Goal: Information Seeking & Learning: Learn about a topic

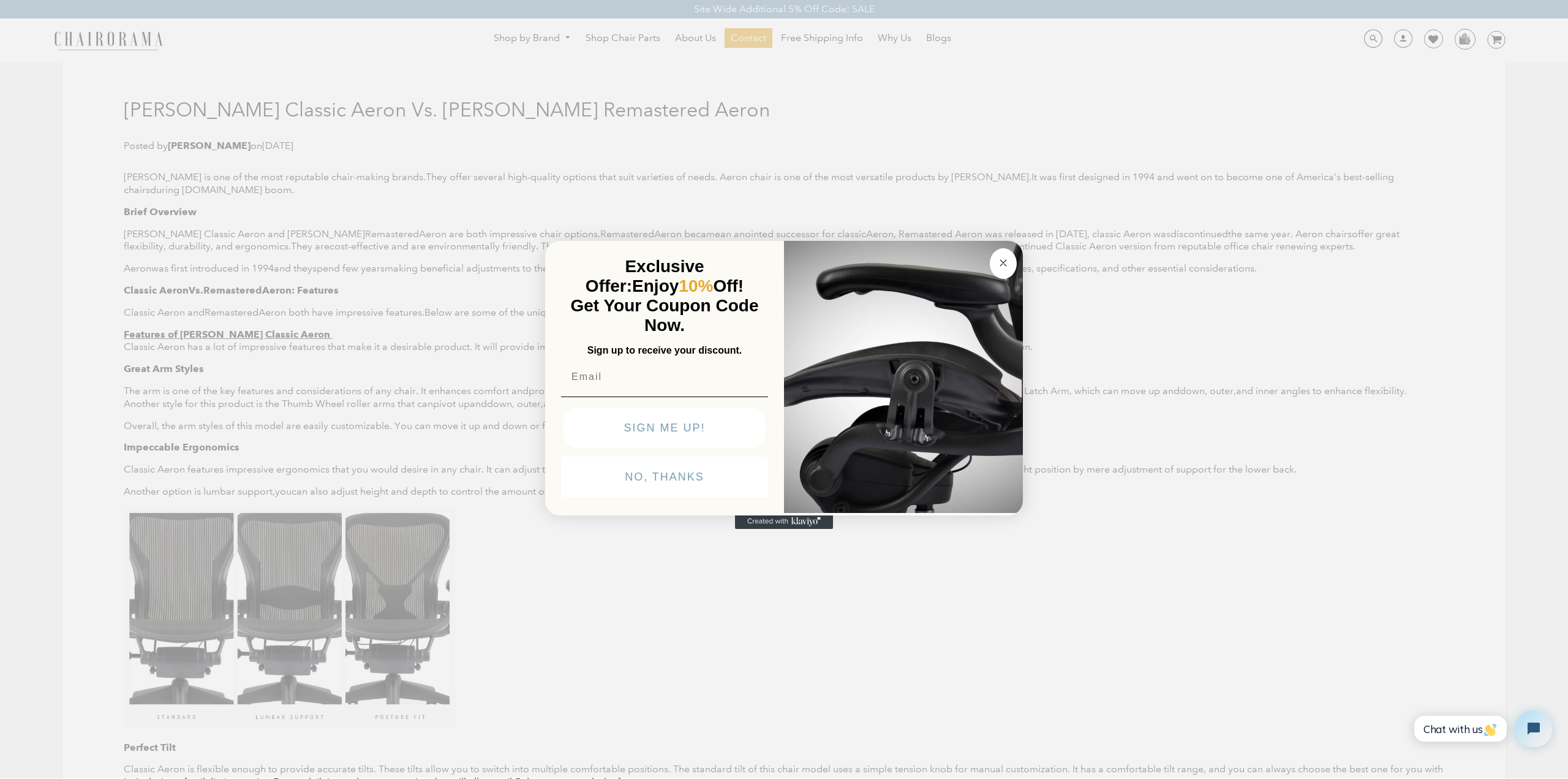
click at [998, 259] on circle "Close dialog" at bounding box center [1003, 262] width 14 height 14
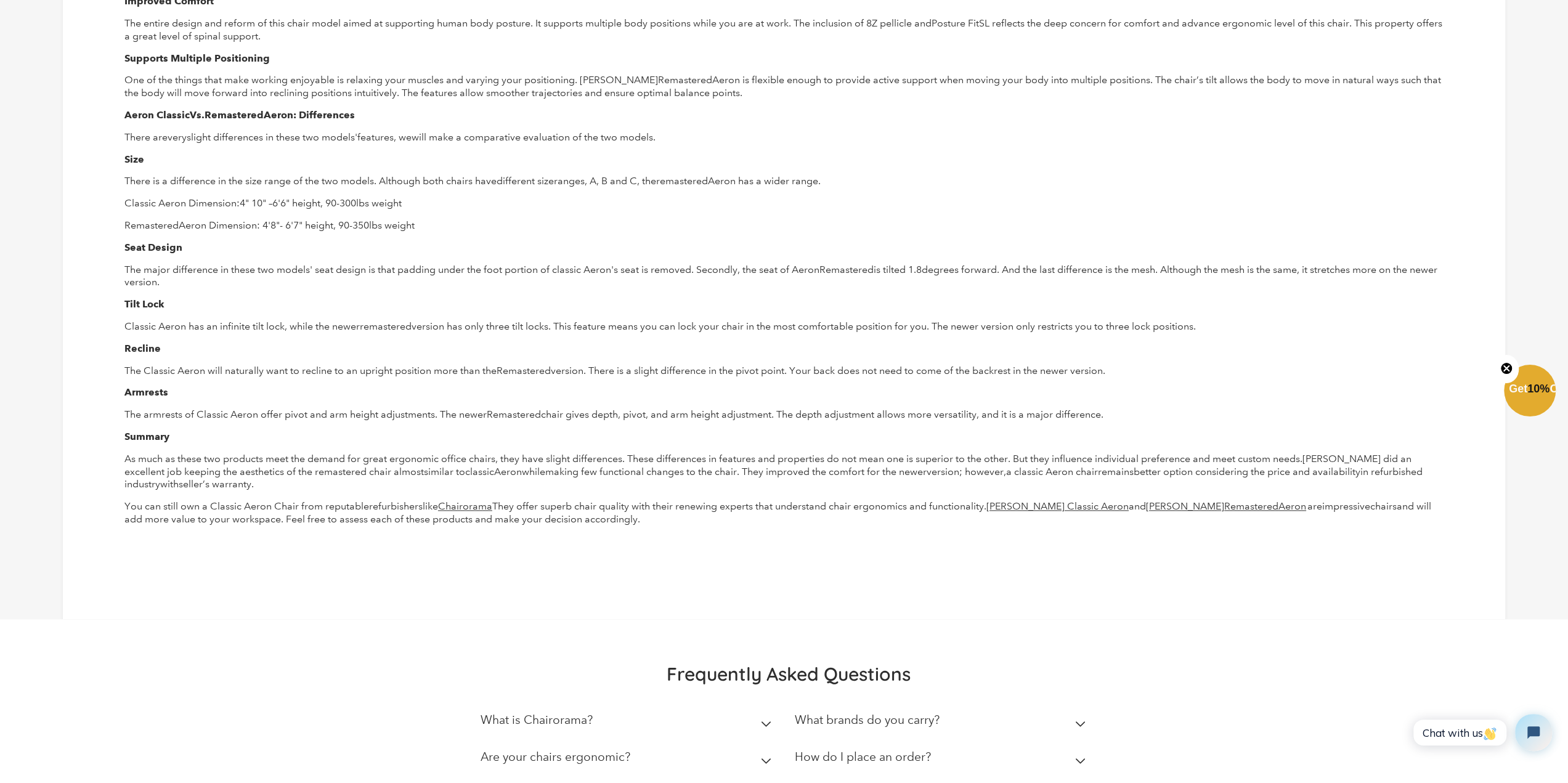
scroll to position [1355, 0]
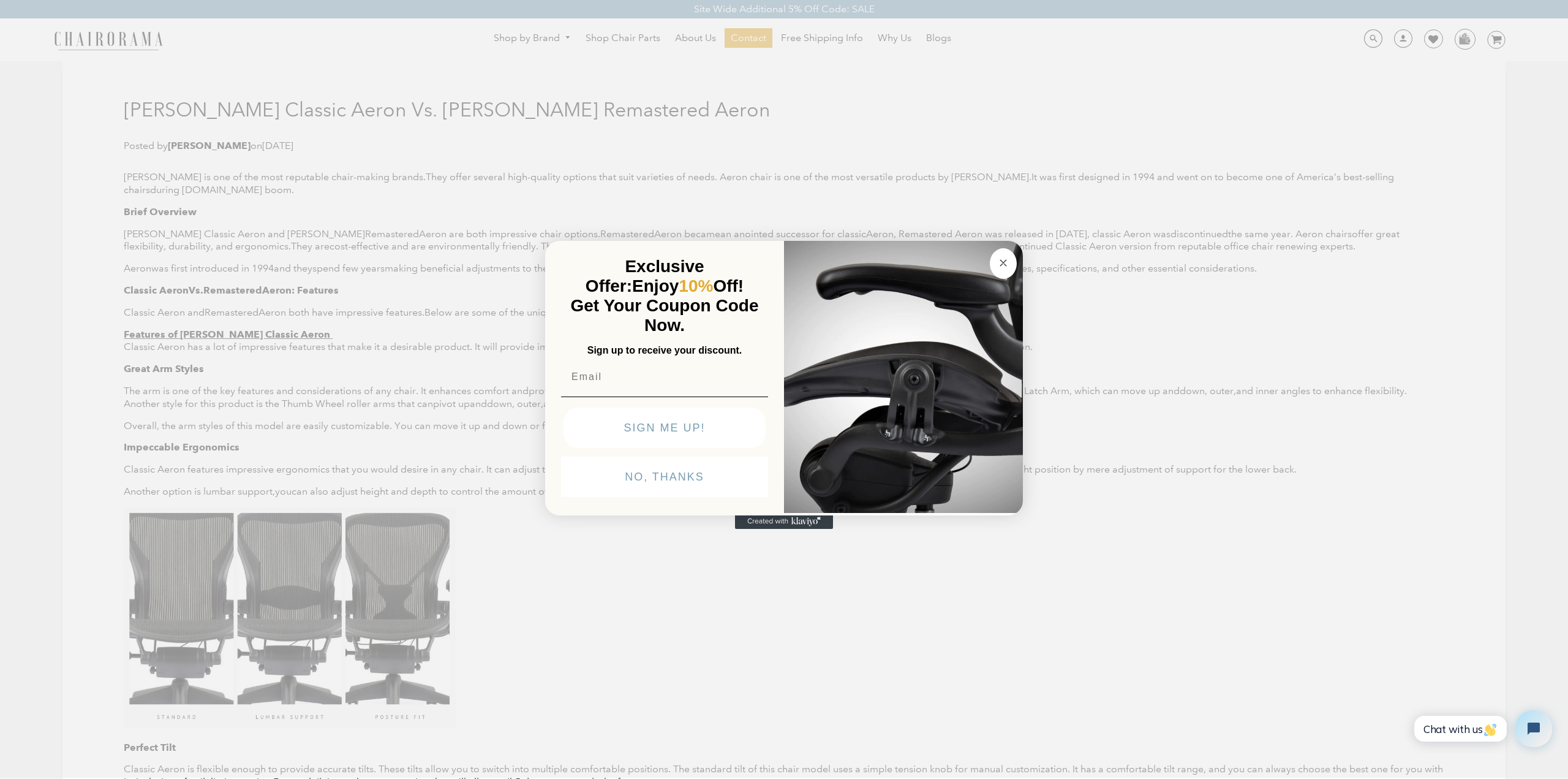
click at [997, 261] on circle "Close dialog" at bounding box center [1003, 262] width 14 height 14
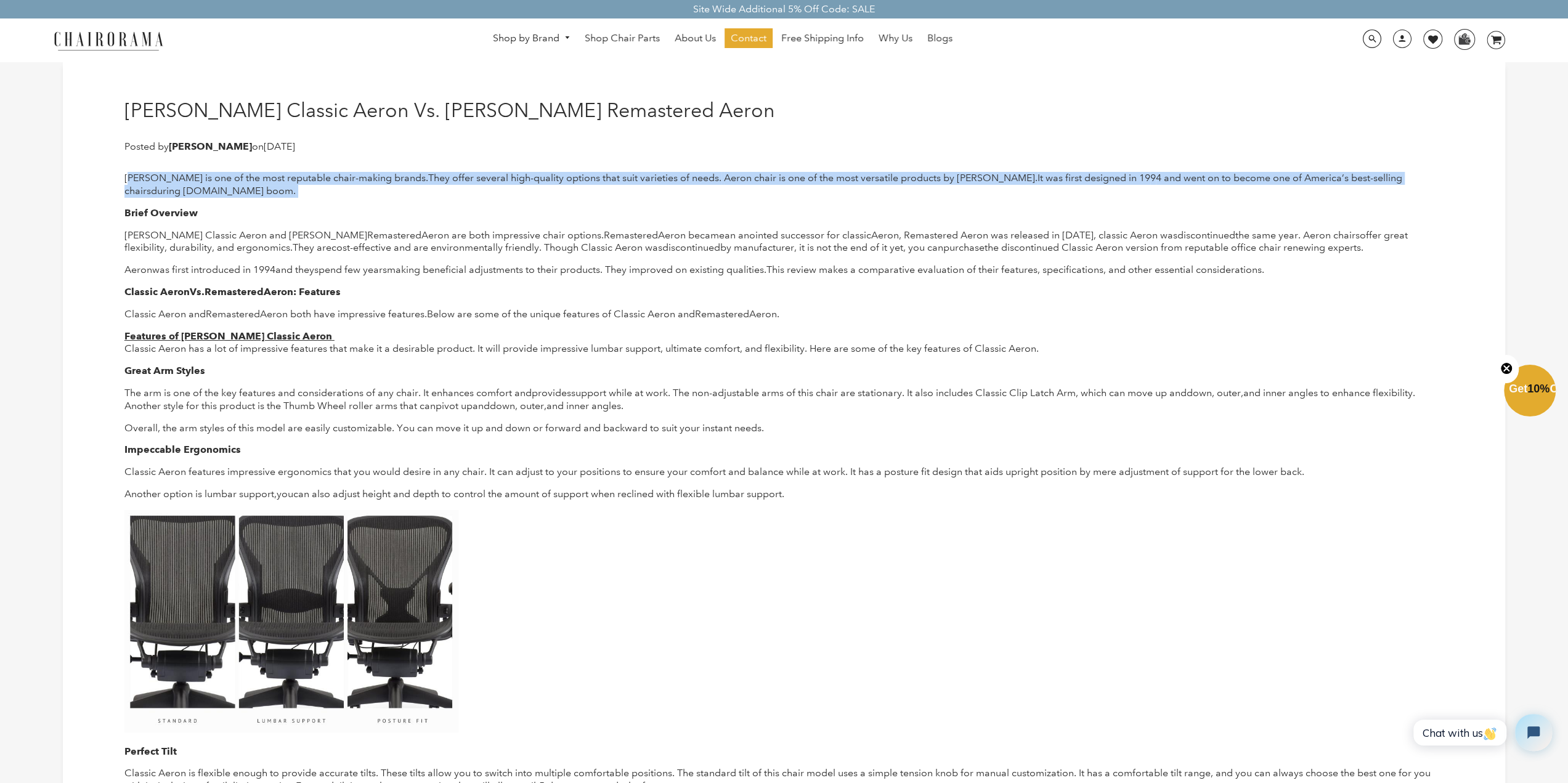
drag, startPoint x: 175, startPoint y: 193, endPoint x: 128, endPoint y: 180, distance: 48.8
click at [128, 180] on p "Herman Miller is one of the most reputable chair-making brands. They offer seve…" at bounding box center [784, 184] width 1319 height 26
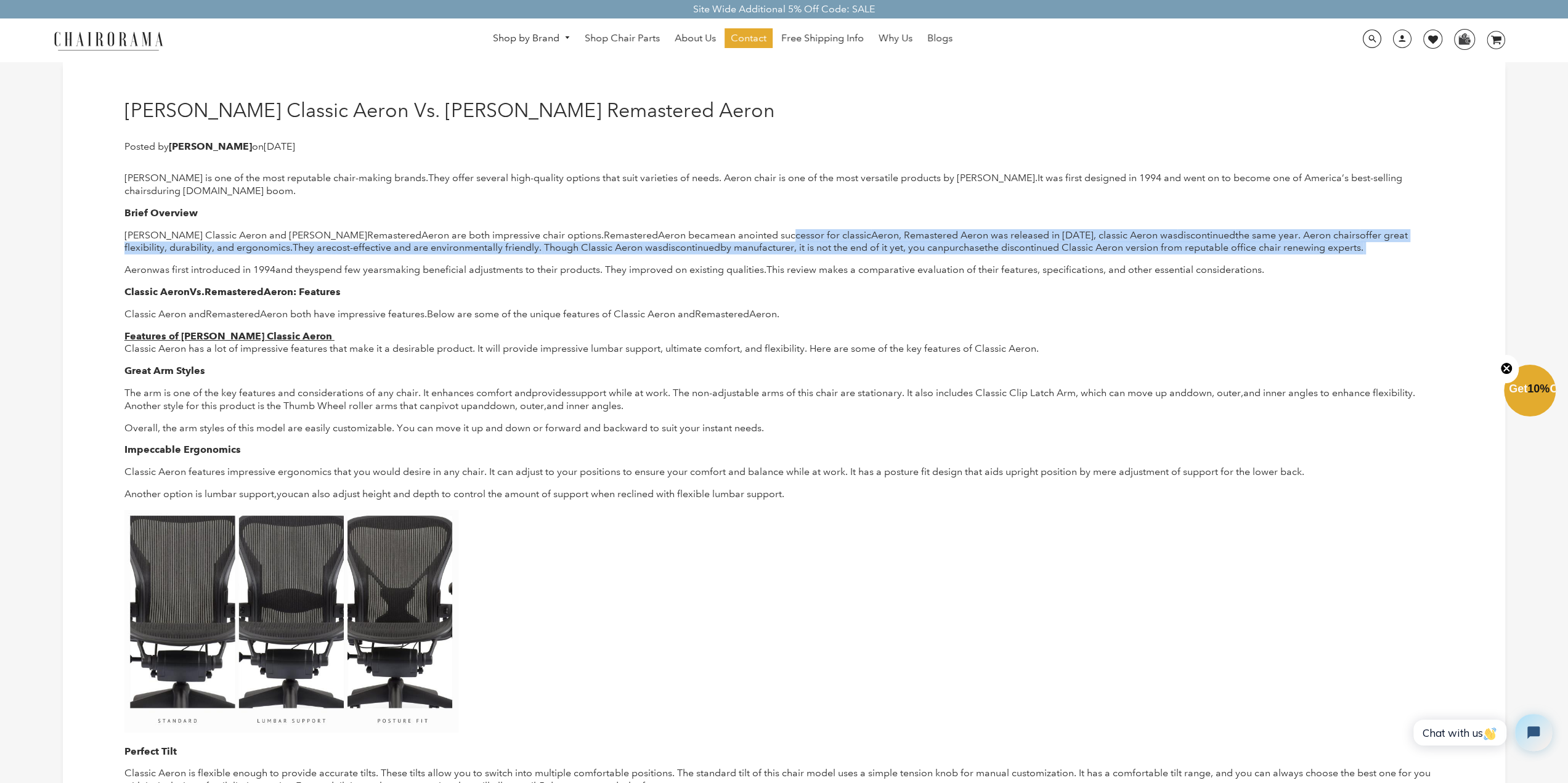
drag, startPoint x: 1339, startPoint y: 249, endPoint x: 772, endPoint y: 229, distance: 567.4
click at [775, 229] on p "Herman Miller Classic Aeron and Herman Miller Remastered Aeron are both impress…" at bounding box center [784, 242] width 1319 height 26
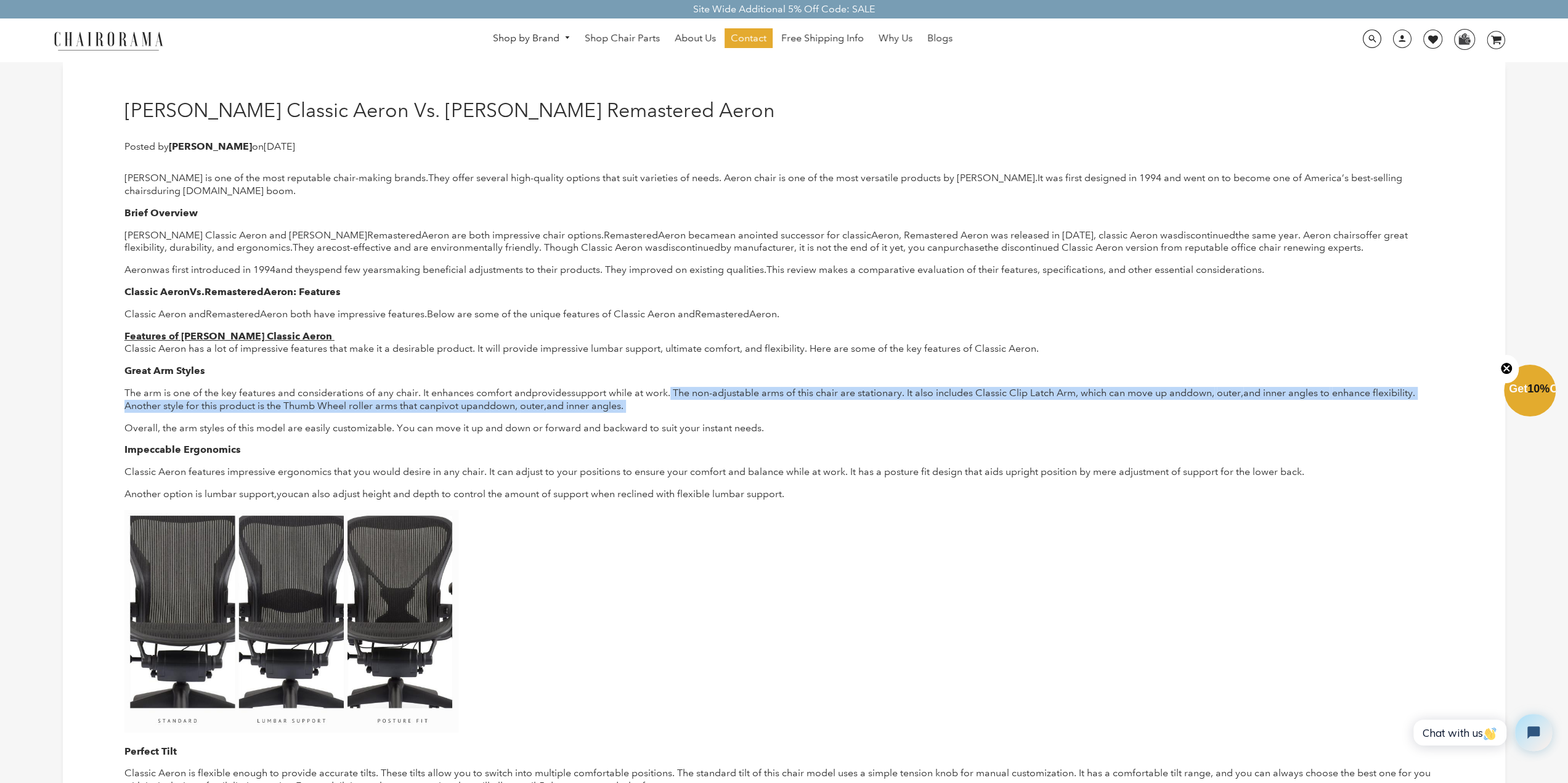
drag, startPoint x: 678, startPoint y: 411, endPoint x: 671, endPoint y: 386, distance: 26.0
click at [671, 386] on p "The arm is one of the key features and considerations of any chair. It enhances…" at bounding box center [784, 399] width 1319 height 26
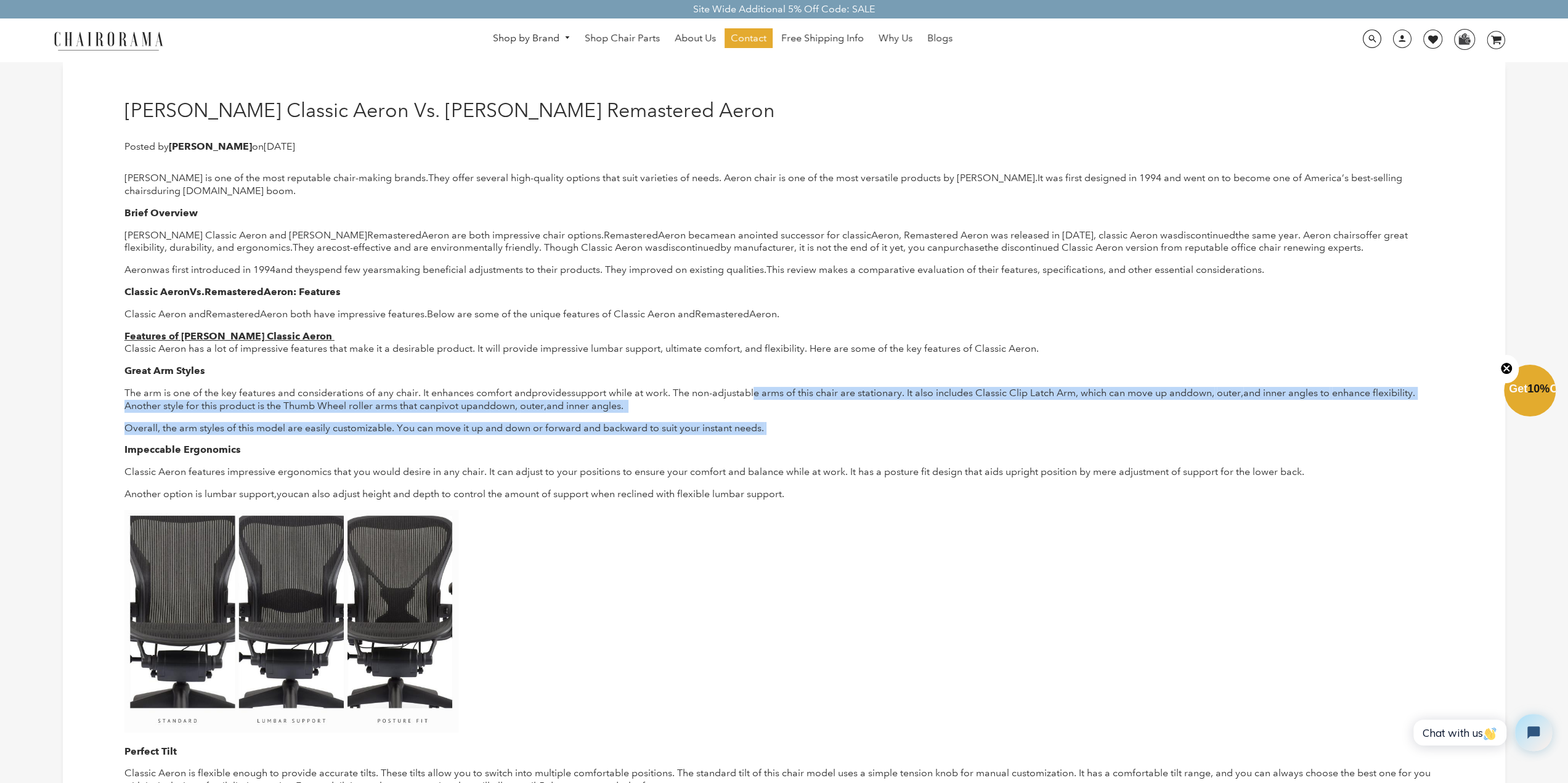
drag, startPoint x: 802, startPoint y: 411, endPoint x: 754, endPoint y: 387, distance: 53.7
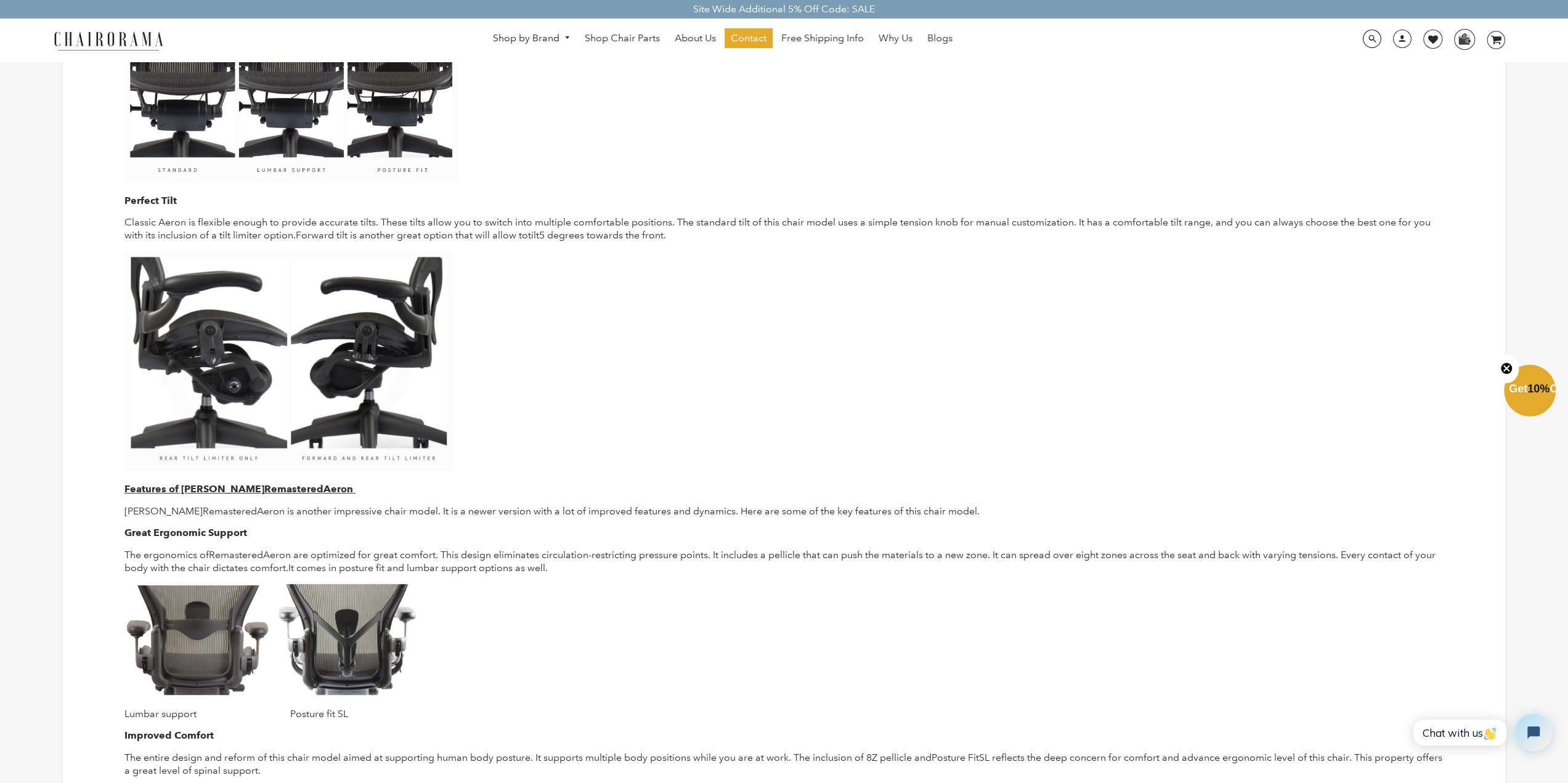
scroll to position [678, 0]
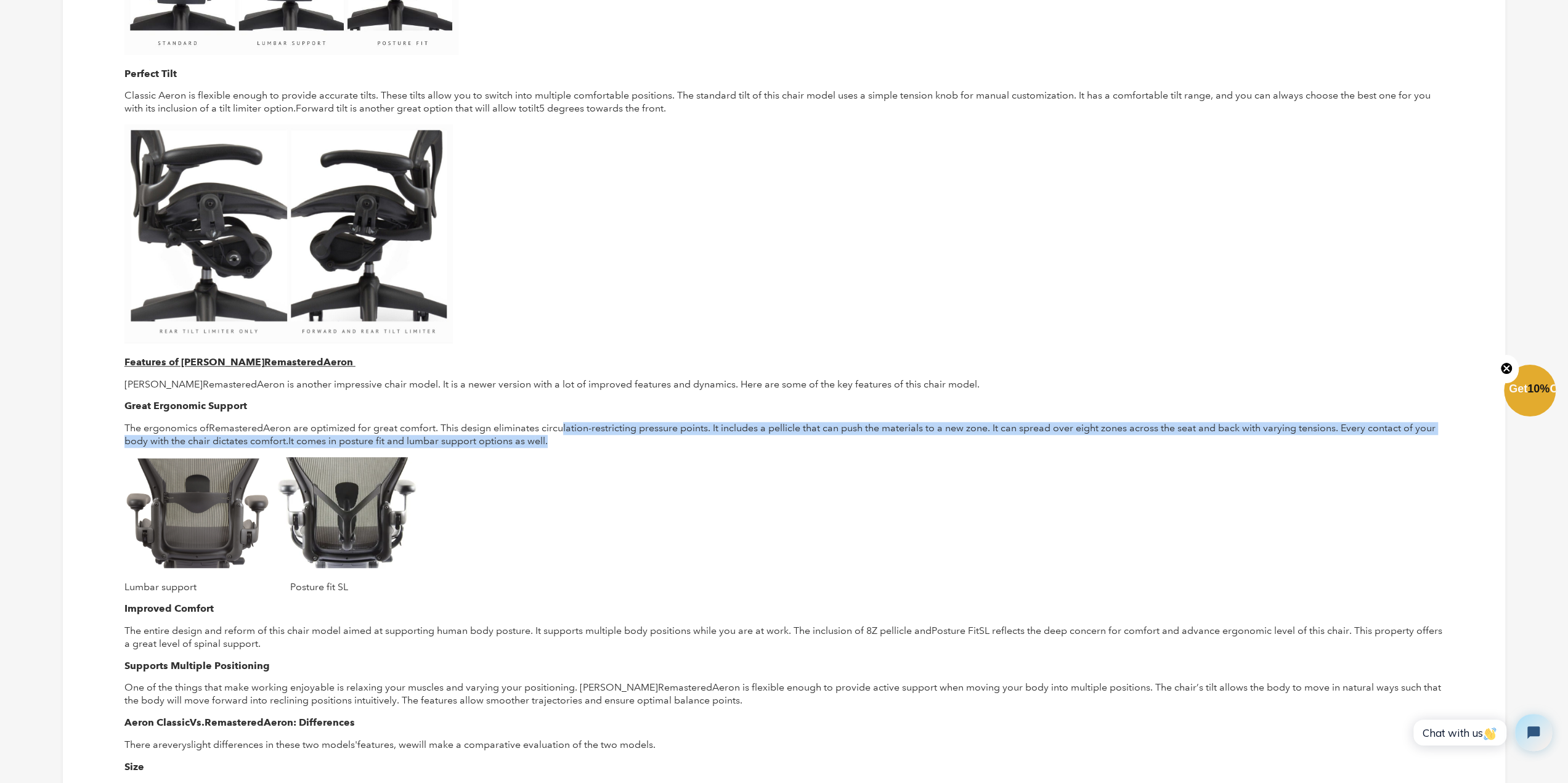
click at [563, 418] on div "Herman Miller is one of the most reputable chair-making brands. They offer seve…" at bounding box center [784, 324] width 1319 height 1660
click at [616, 441] on p "The ergonomics of Remastered Aeron are optimized for great comfort. This design…" at bounding box center [784, 434] width 1319 height 26
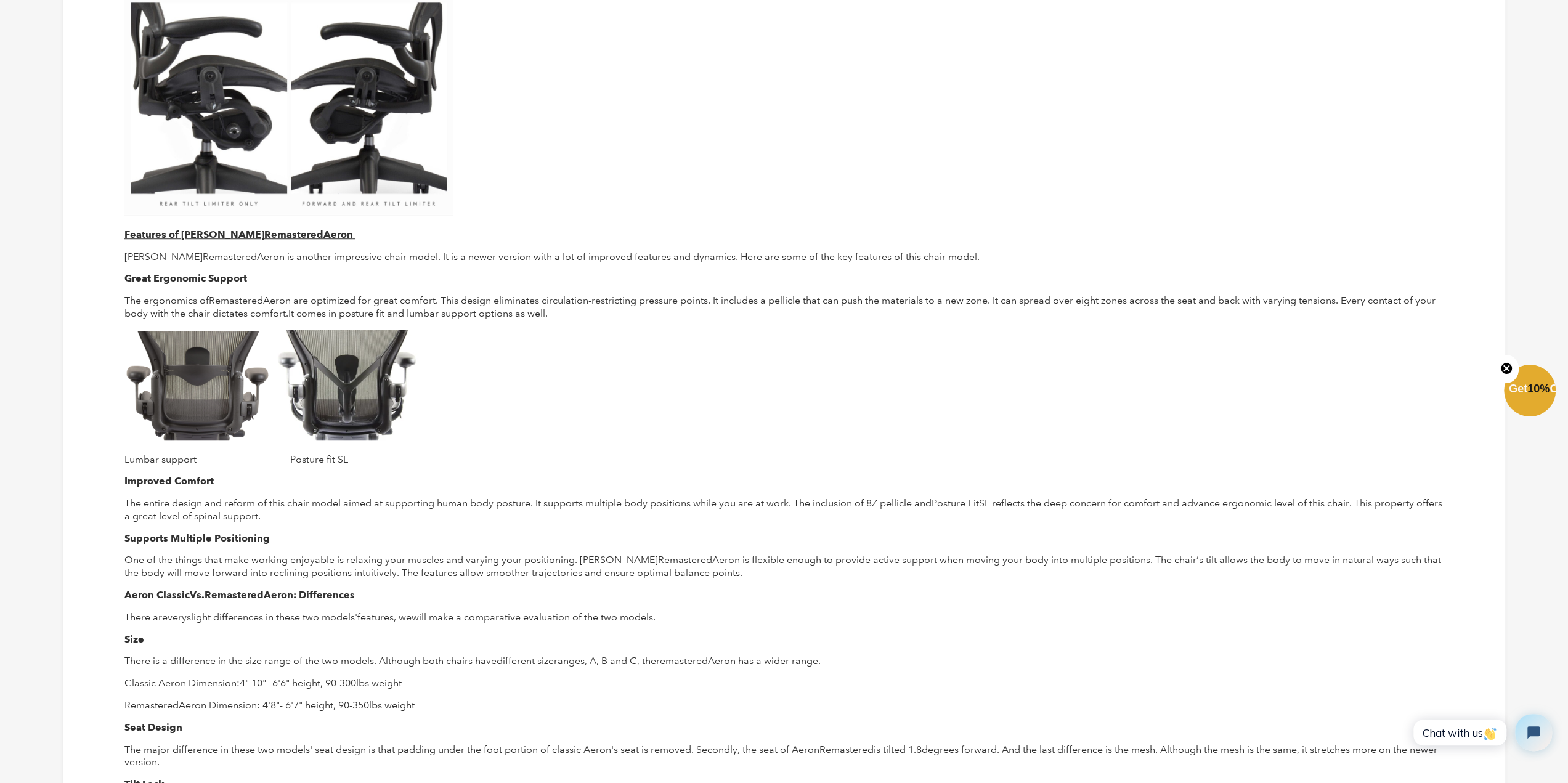
scroll to position [924, 0]
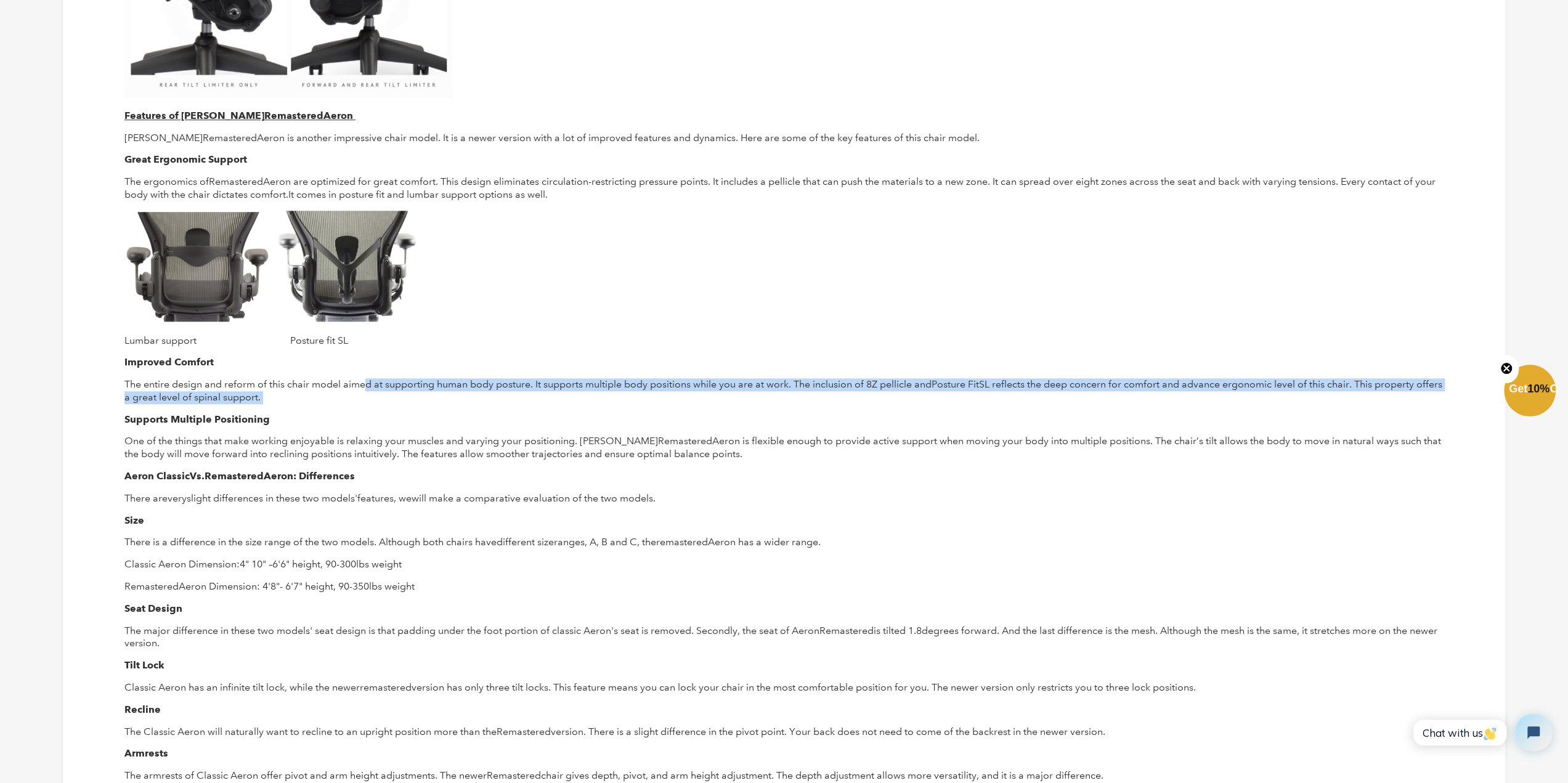
drag, startPoint x: 371, startPoint y: 395, endPoint x: 366, endPoint y: 371, distance: 24.5
click at [366, 372] on div "Herman Miller is one of the most reputable chair-making brands. They offer seve…" at bounding box center [784, 78] width 1319 height 1660
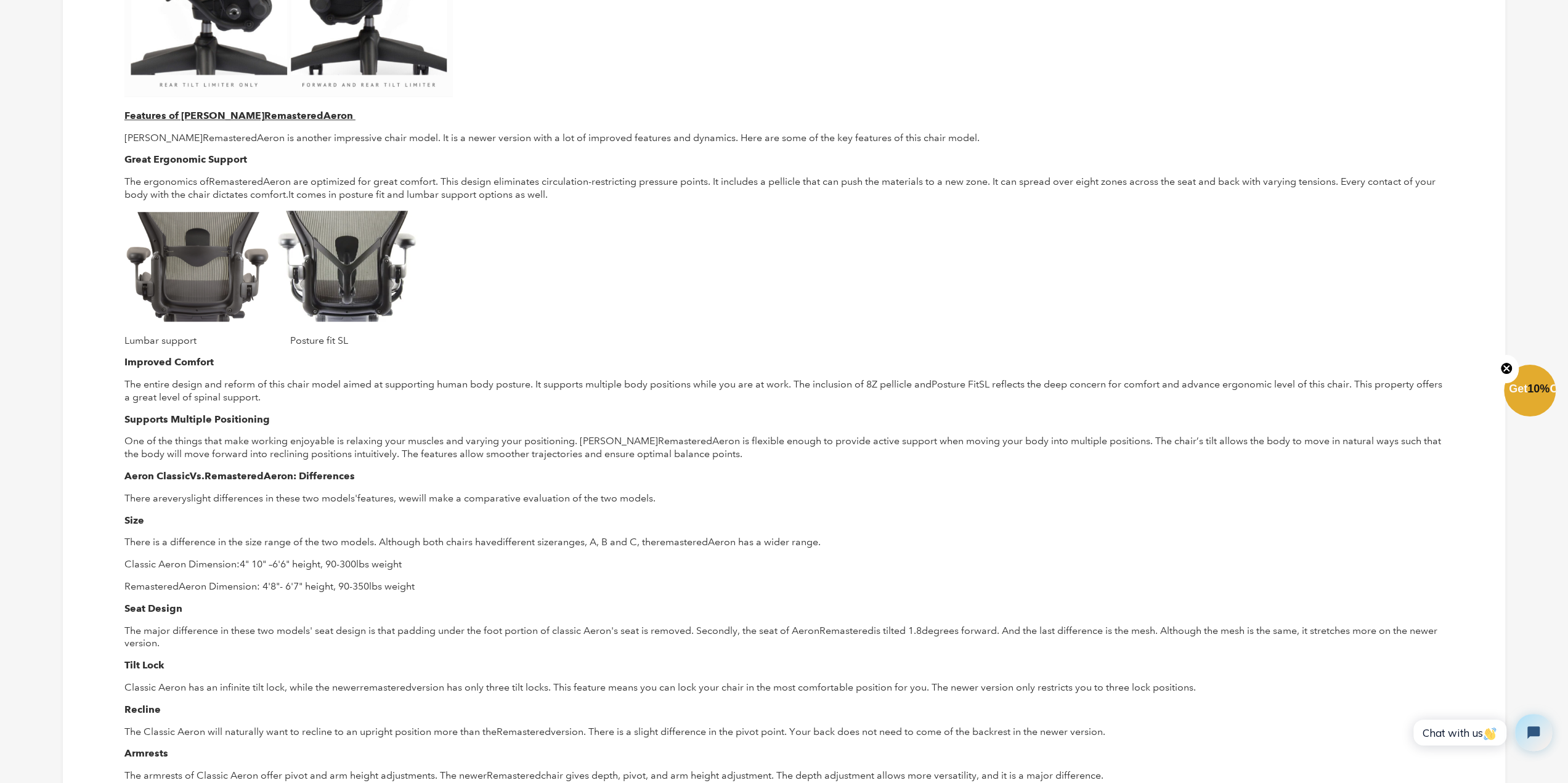
click at [516, 416] on p "Supports Multiple Positioning" at bounding box center [784, 419] width 1319 height 13
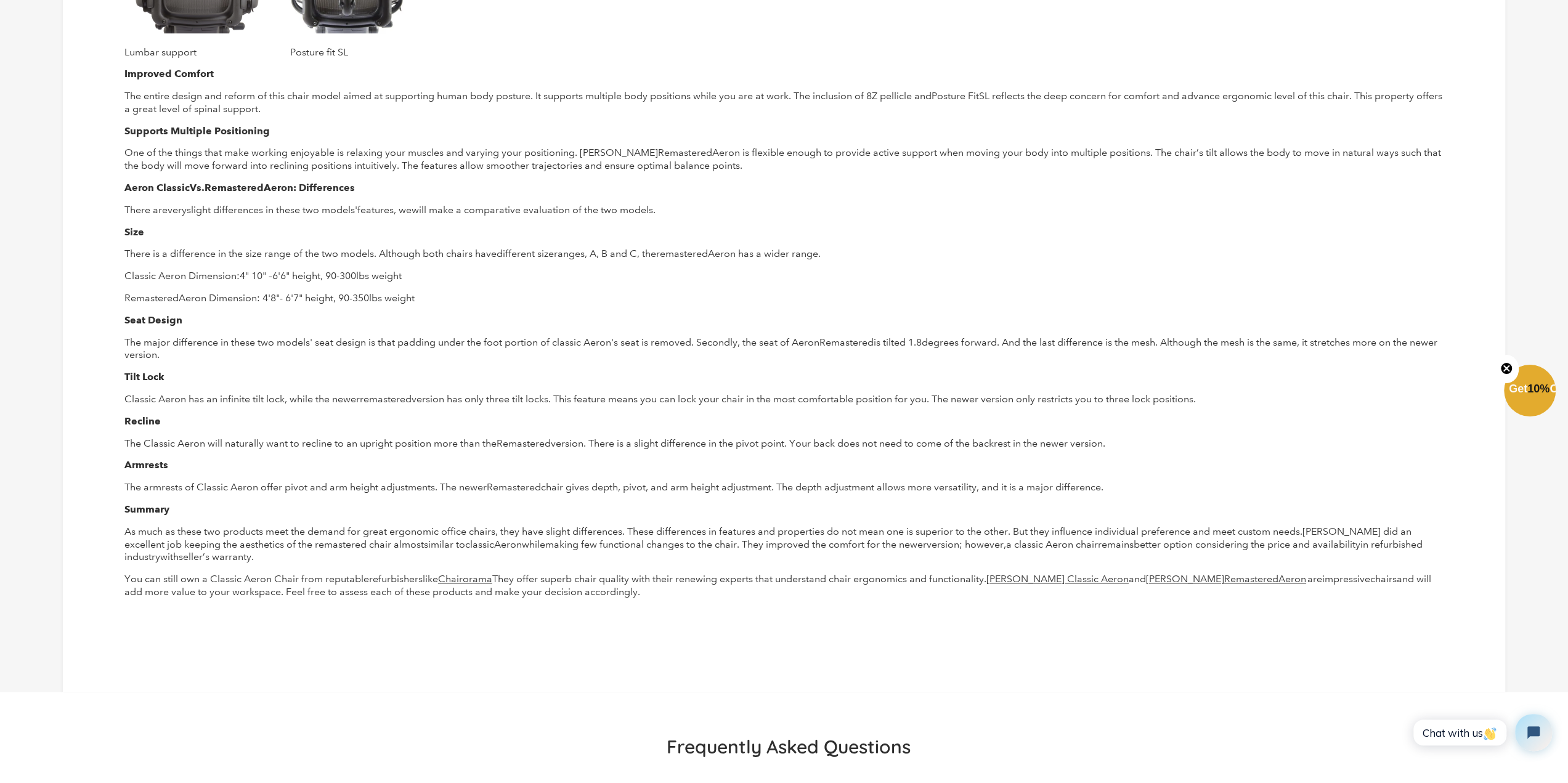
scroll to position [1232, 0]
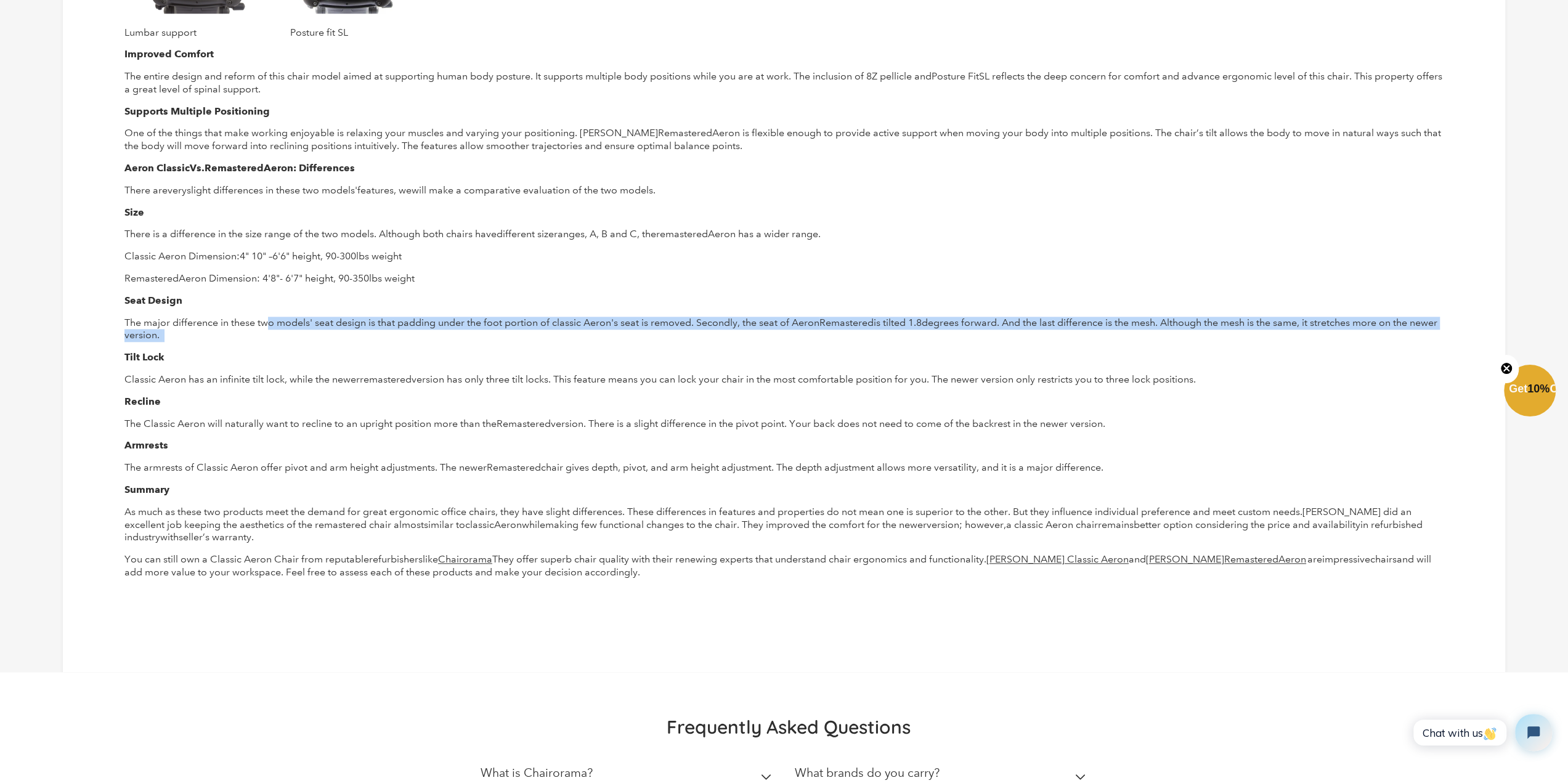
drag, startPoint x: 267, startPoint y: 331, endPoint x: 269, endPoint y: 316, distance: 15.1
click at [269, 317] on p "The major difference in these two models' seat design is that padding under the…" at bounding box center [784, 329] width 1319 height 26
drag, startPoint x: 1205, startPoint y: 375, endPoint x: 591, endPoint y: 377, distance: 614.0
click at [591, 377] on p "Classic Aeron has an infinite tilt lock, while the newer remastered version has…" at bounding box center [784, 379] width 1319 height 13
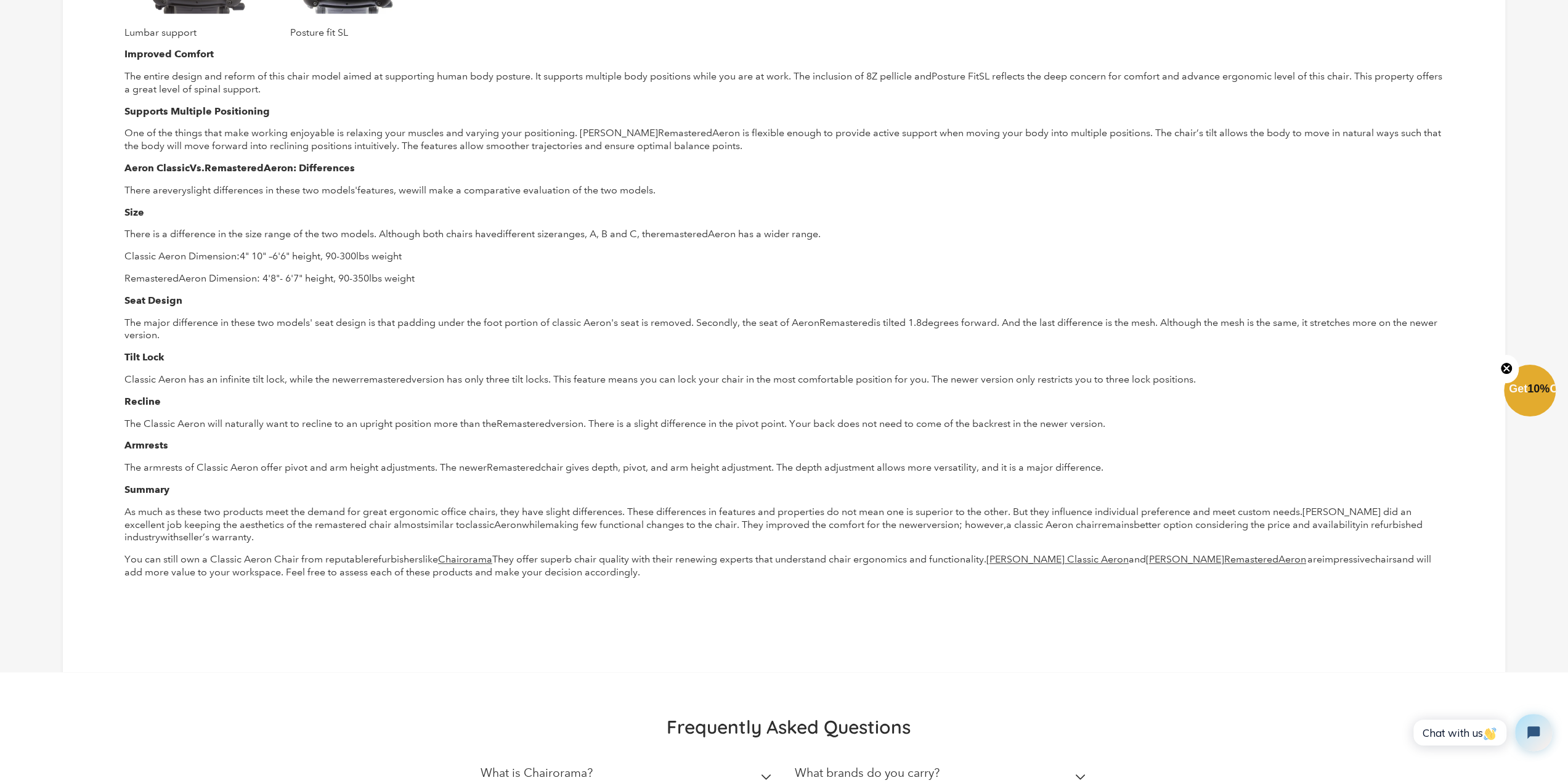
click at [1123, 422] on p "The Classic Aeron will naturally want to recline to an upright position more th…" at bounding box center [784, 423] width 1319 height 13
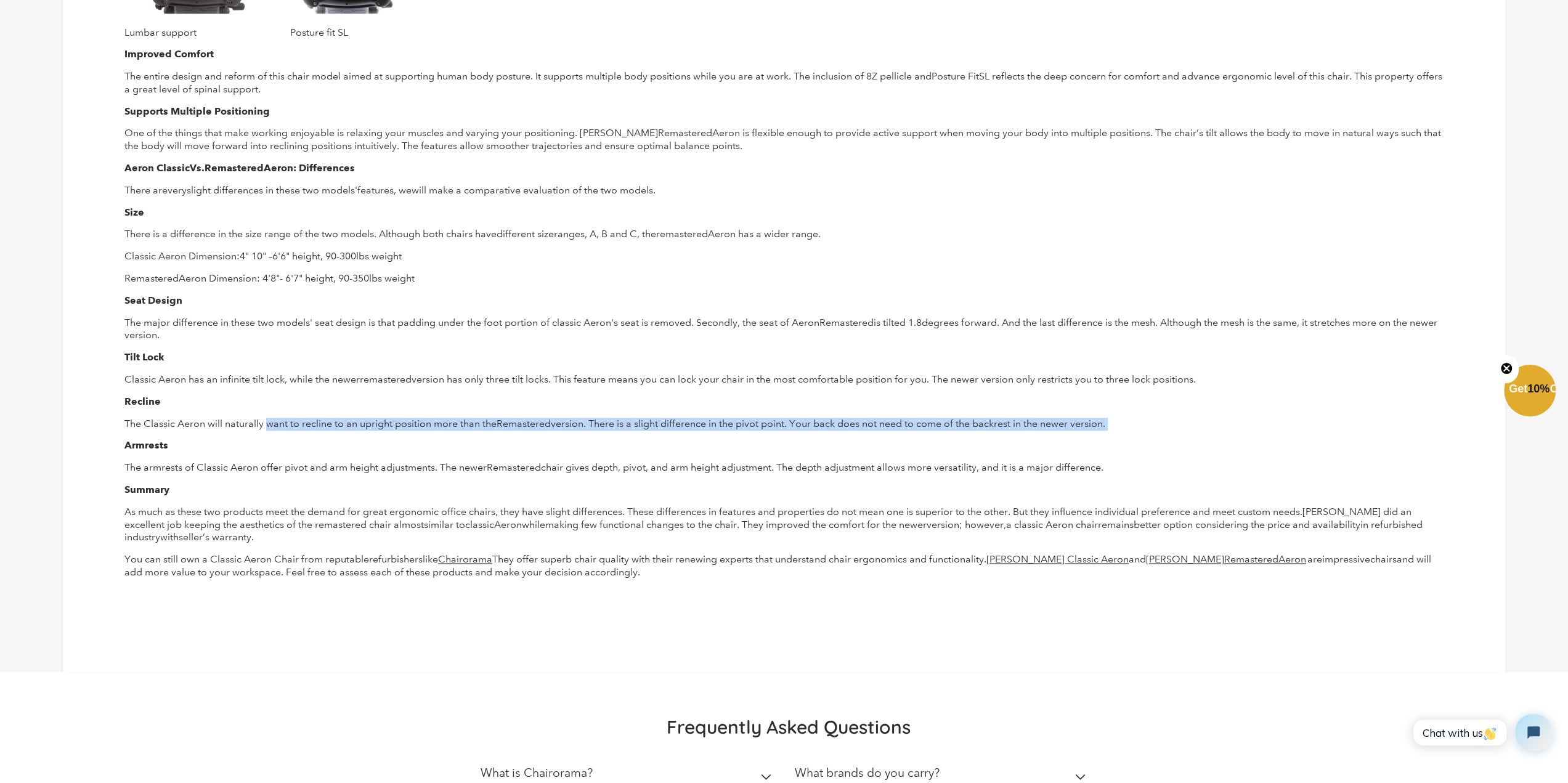
drag, startPoint x: 1121, startPoint y: 417, endPoint x: 267, endPoint y: 420, distance: 854.0
click at [267, 420] on p "The Classic Aeron will naturally want to recline to an upright position more th…" at bounding box center [784, 423] width 1319 height 13
